Goal: Information Seeking & Learning: Learn about a topic

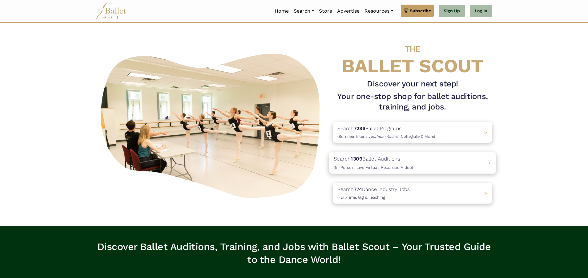
click at [372, 161] on p "Search 1309 Ballet Auditions (In-Person, Live Virtual, Recorded Video)" at bounding box center [373, 163] width 79 height 17
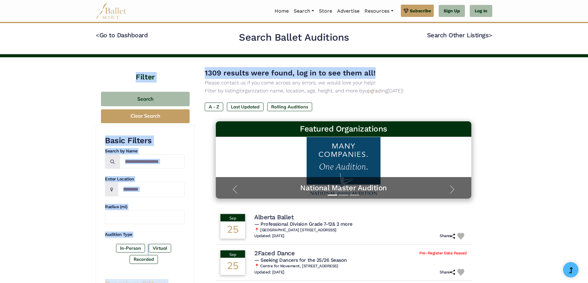
drag, startPoint x: 587, startPoint y: 56, endPoint x: 590, endPoint y: 69, distance: 13.2
drag, startPoint x: 565, startPoint y: 68, endPoint x: 558, endPoint y: 71, distance: 7.7
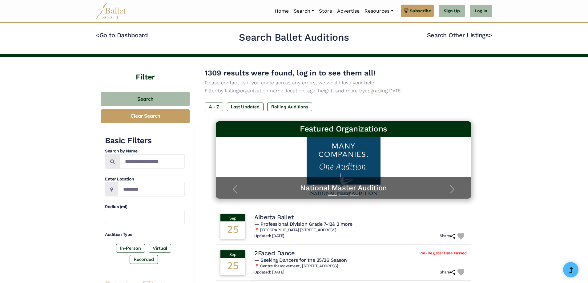
click at [481, 101] on div "1309 results were found, log in to see them all! Please contact us if you come …" at bounding box center [344, 94] width 278 height 54
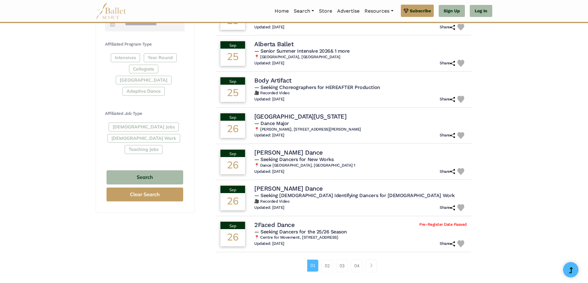
scroll to position [283, 0]
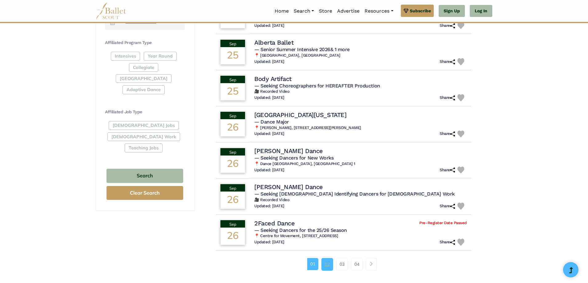
click at [330, 267] on link "02" at bounding box center [327, 264] width 12 height 12
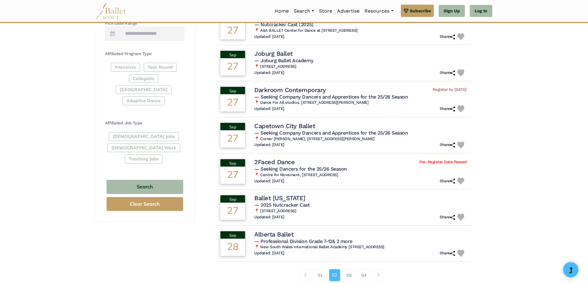
scroll to position [278, 0]
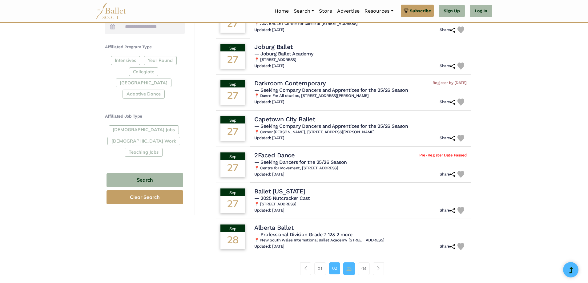
click at [350, 267] on link "03" at bounding box center [349, 268] width 12 height 12
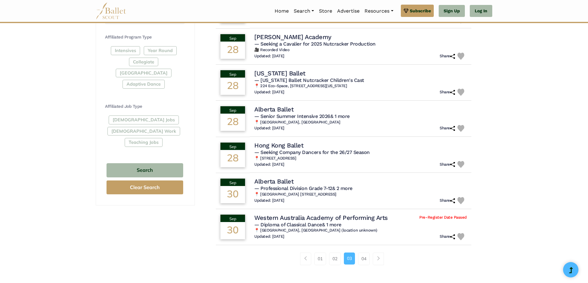
scroll to position [290, 0]
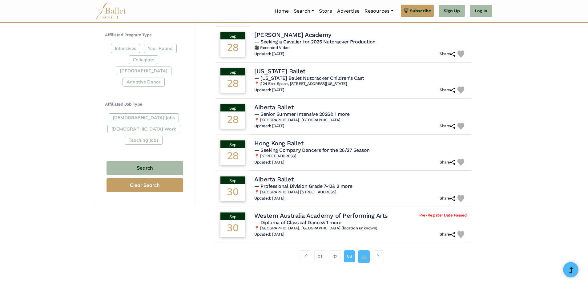
click at [365, 253] on link "04" at bounding box center [364, 256] width 12 height 12
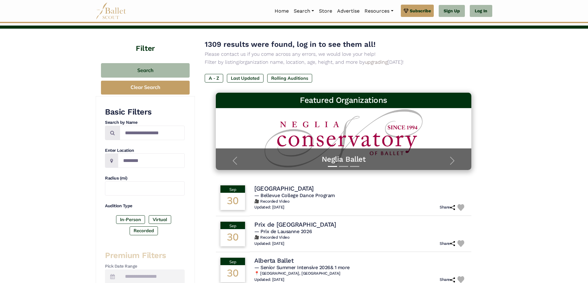
scroll to position [19, 0]
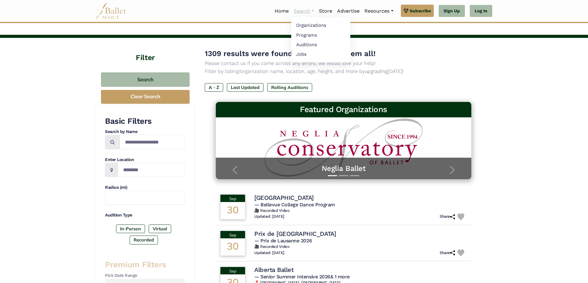
click at [302, 7] on link "Search" at bounding box center [303, 11] width 25 height 13
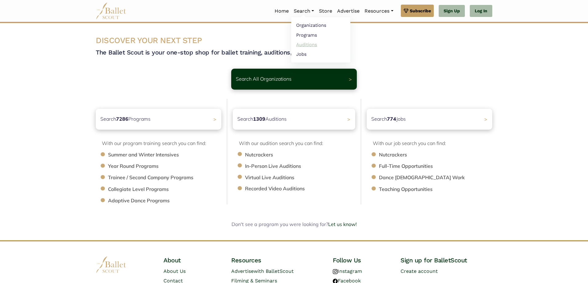
click at [307, 45] on link "Auditions" at bounding box center [320, 45] width 59 height 10
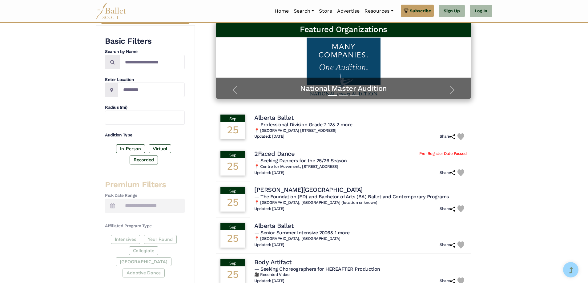
scroll to position [109, 0]
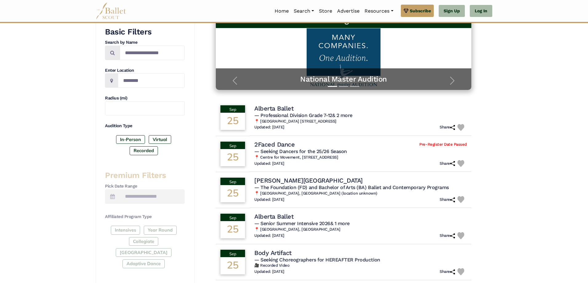
click at [169, 241] on div "Intensives Year Round Collegiate [GEOGRAPHIC_DATA] Adaptive Dance" at bounding box center [145, 248] width 80 height 45
